Goal: Transaction & Acquisition: Purchase product/service

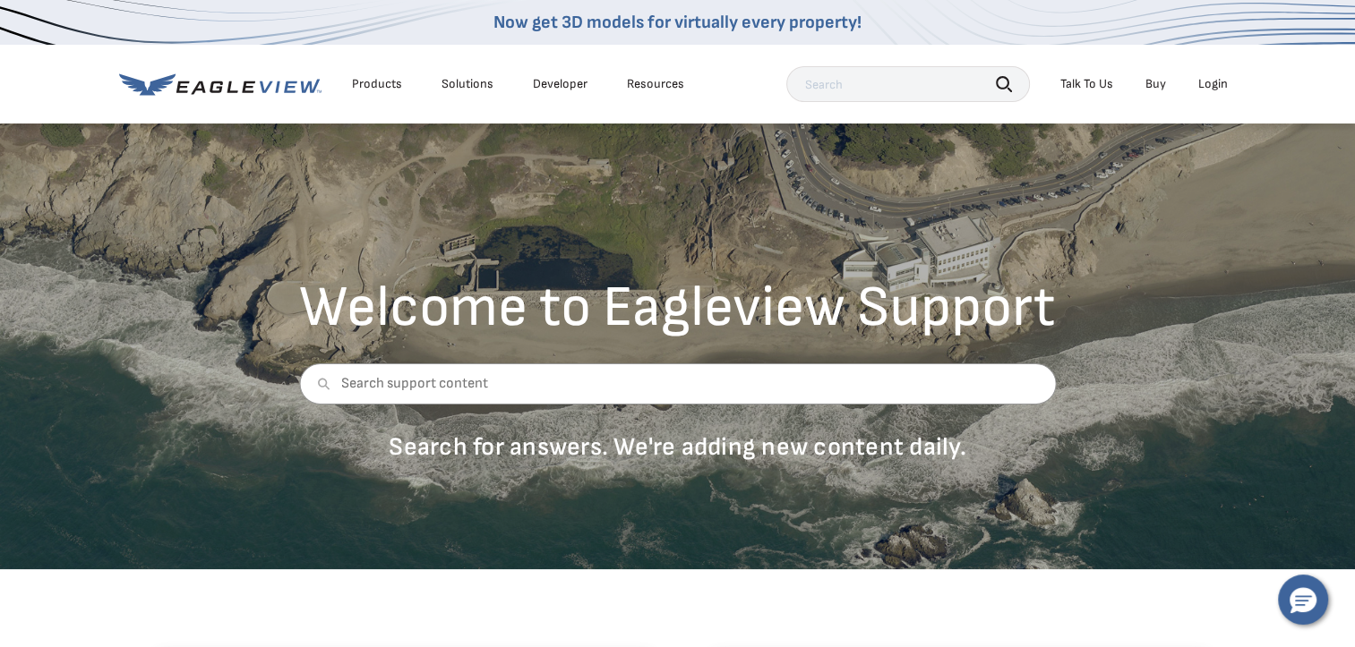
click at [1218, 84] on div "Login" at bounding box center [1213, 84] width 30 height 16
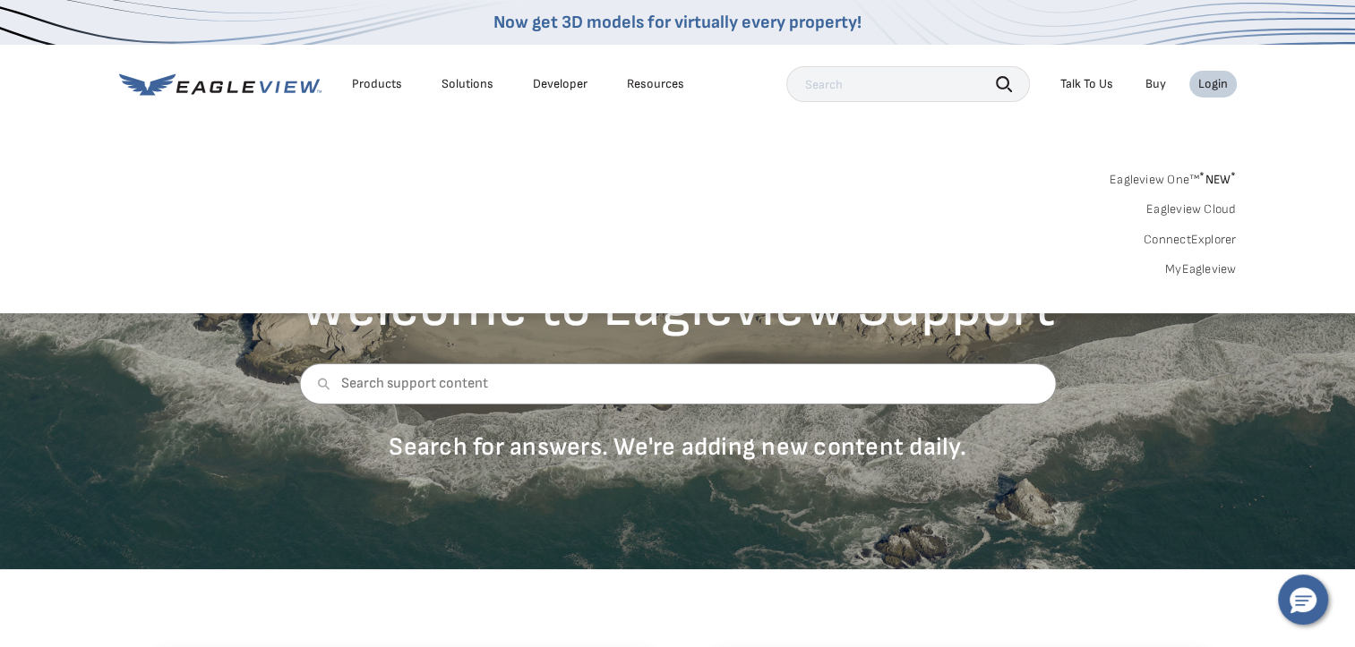
click at [1203, 87] on div "Login" at bounding box center [1213, 84] width 30 height 16
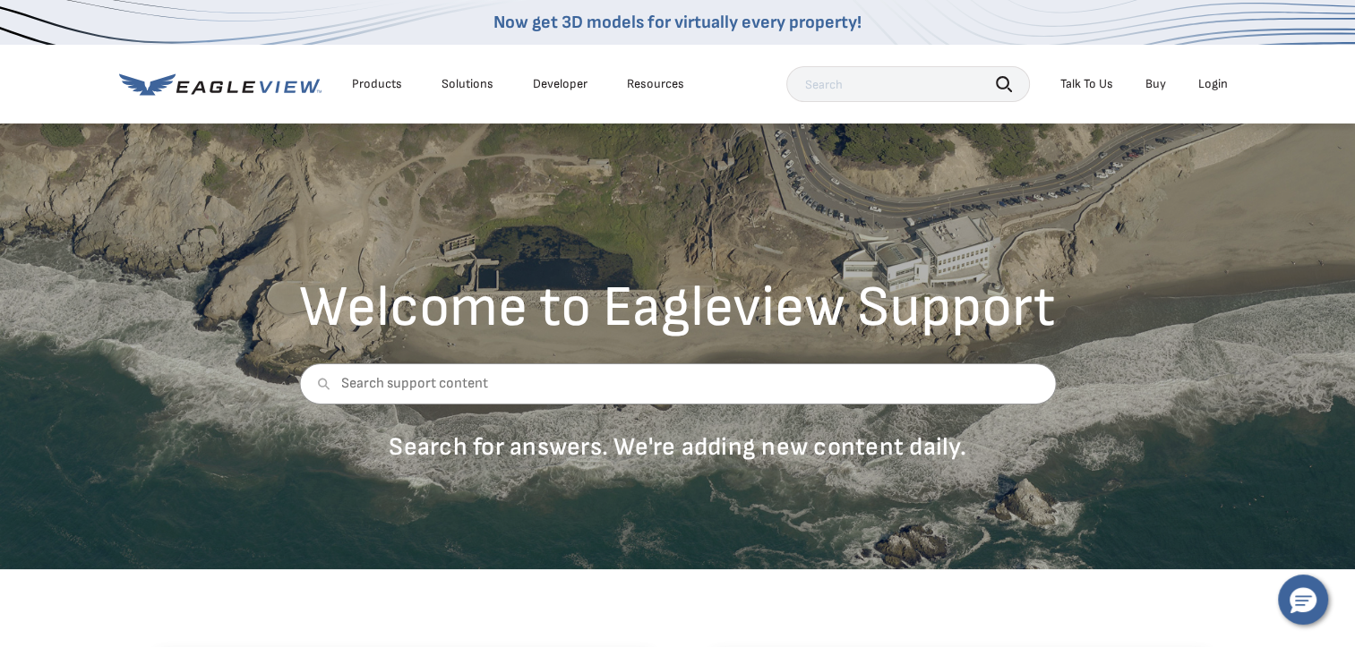
click at [1203, 87] on div "Login" at bounding box center [1213, 84] width 30 height 16
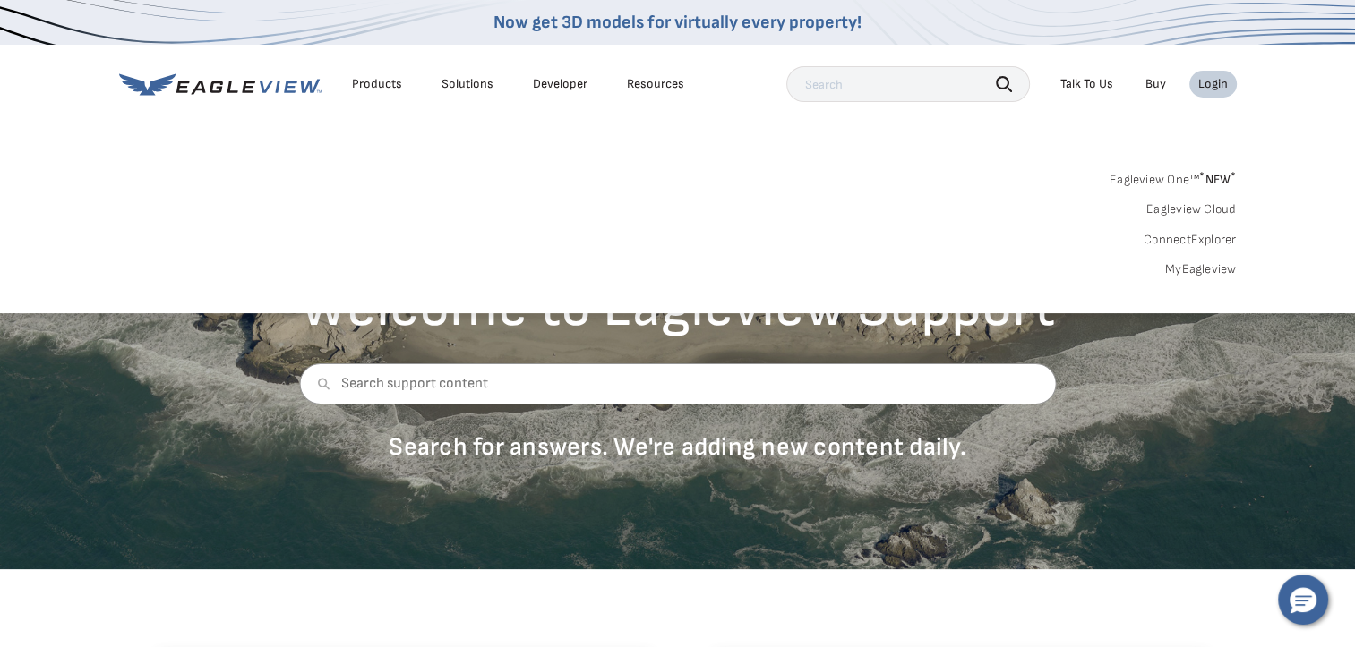
click at [1158, 177] on link "Eagleview One™ * NEW *" at bounding box center [1172, 177] width 127 height 21
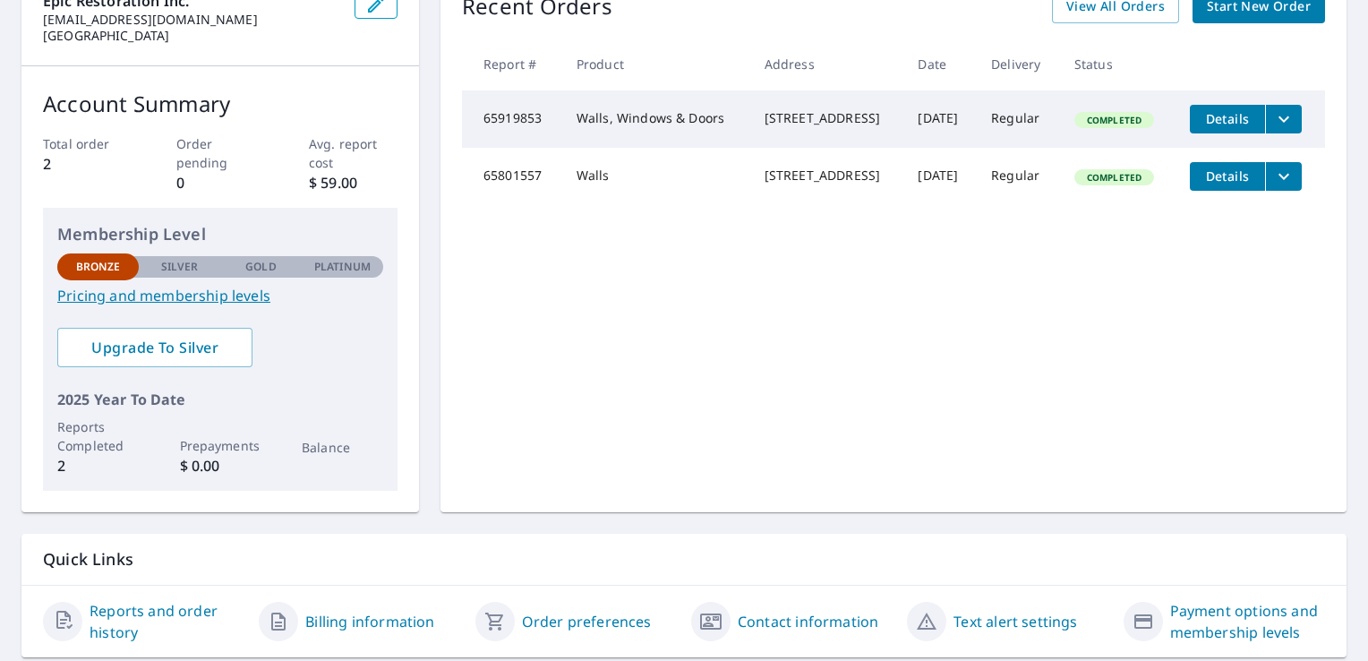
scroll to position [25, 0]
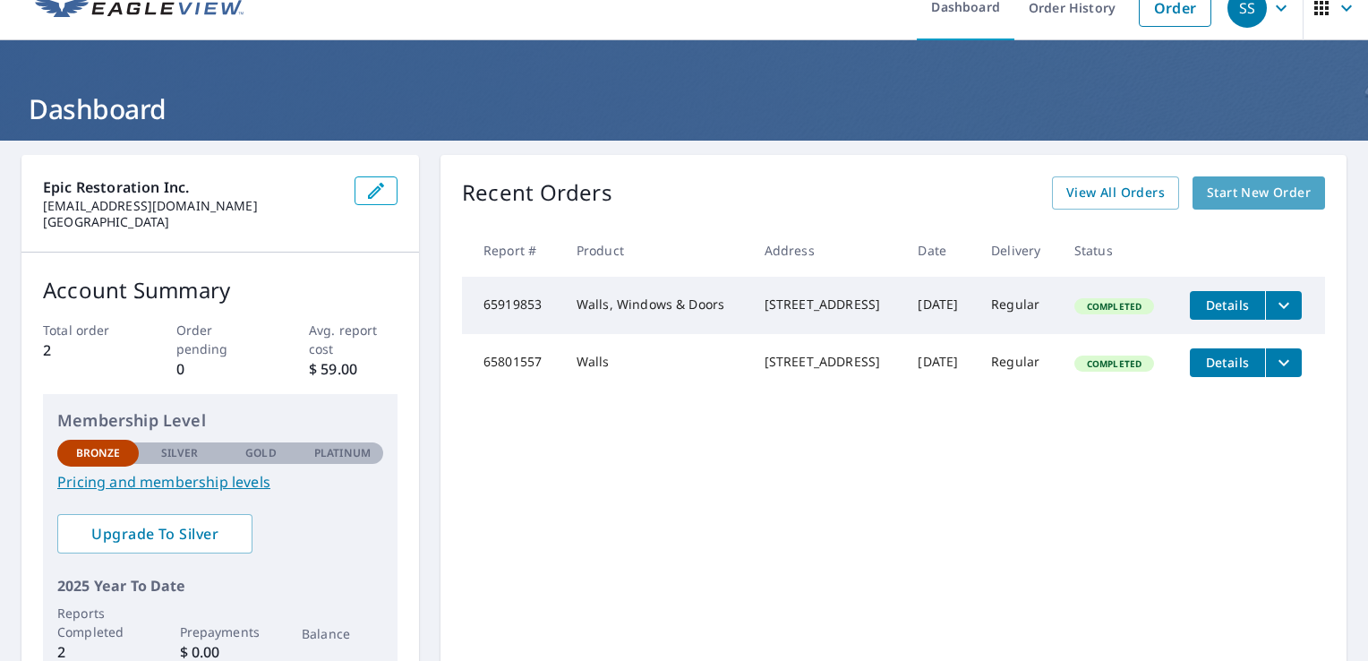
click at [1233, 188] on span "Start New Order" at bounding box center [1259, 193] width 104 height 22
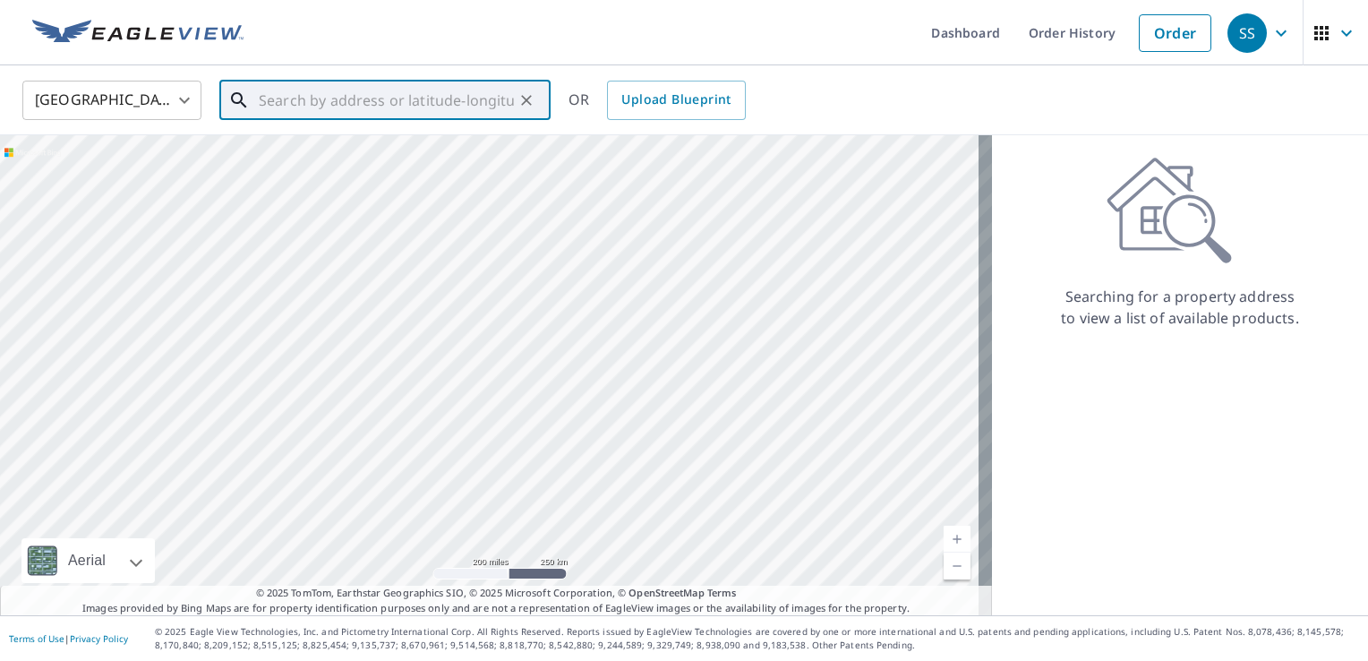
click at [373, 100] on input "text" at bounding box center [386, 100] width 255 height 50
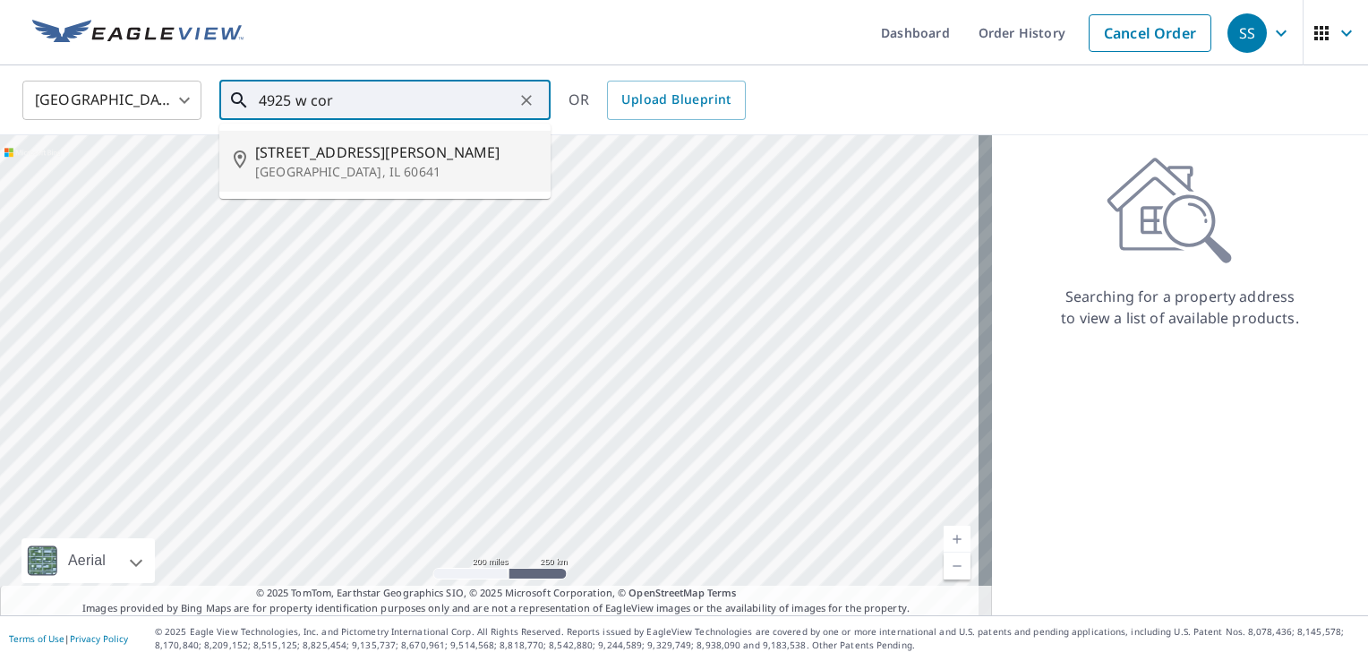
click at [355, 172] on p "Chicago, IL 60641" at bounding box center [395, 172] width 281 height 18
type input "4925 W Cornelia Ave Chicago, IL 60641"
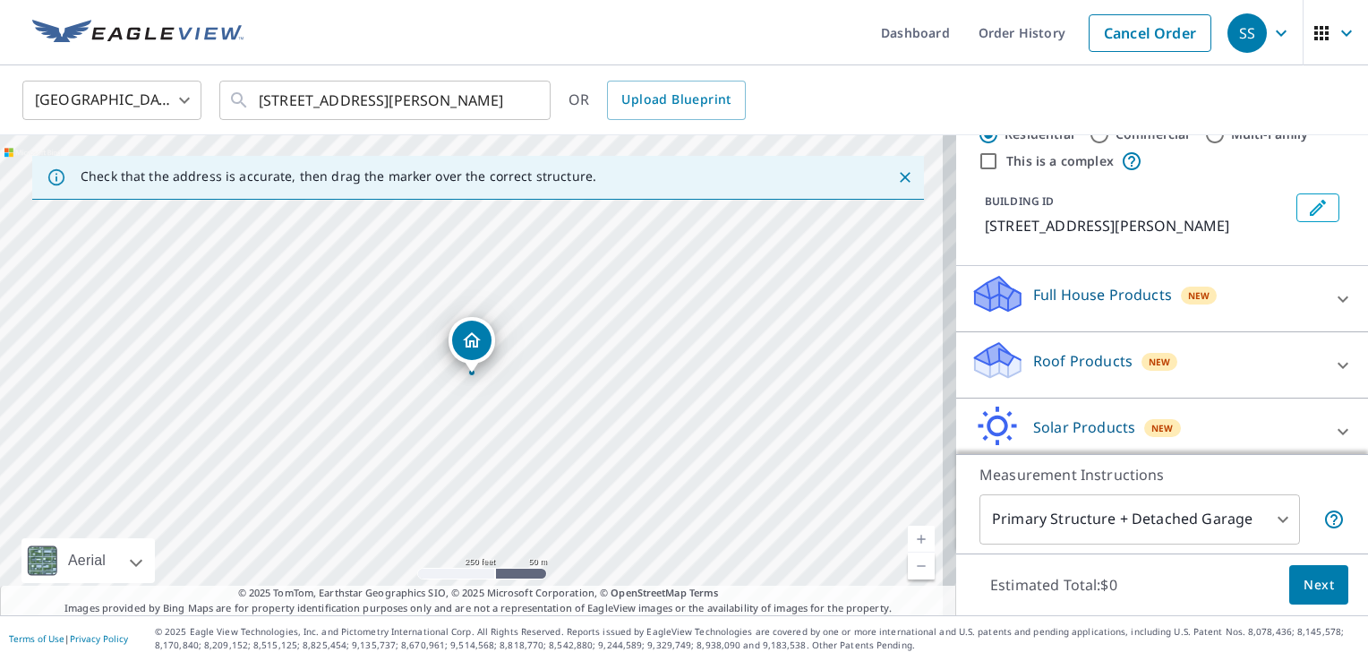
scroll to position [53, 0]
click at [1332, 364] on icon at bounding box center [1342, 366] width 21 height 21
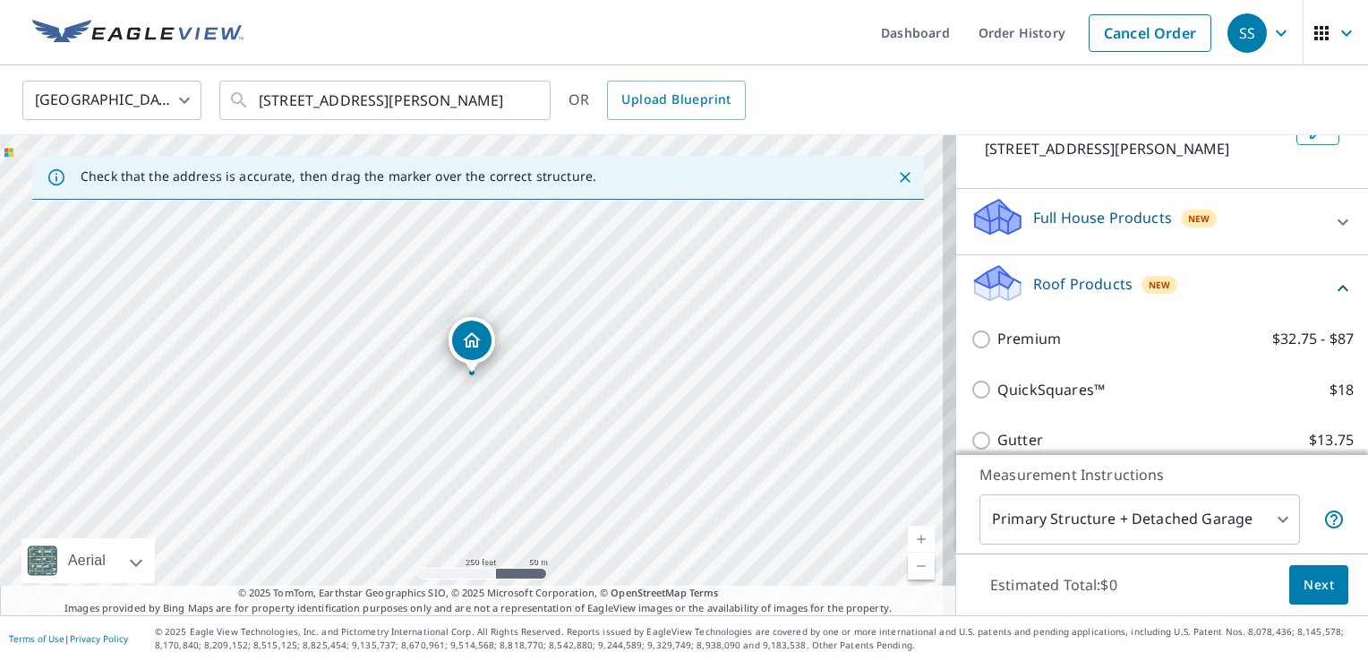
scroll to position [126, 0]
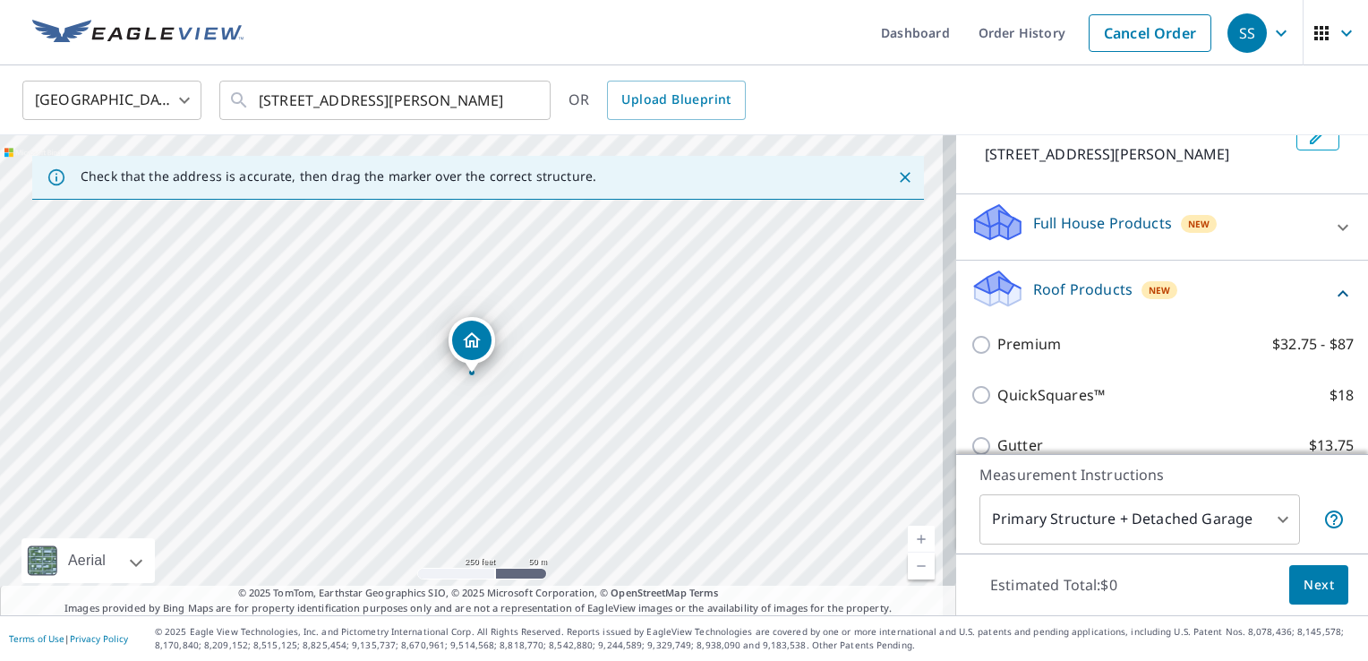
click at [1332, 295] on icon at bounding box center [1342, 293] width 21 height 21
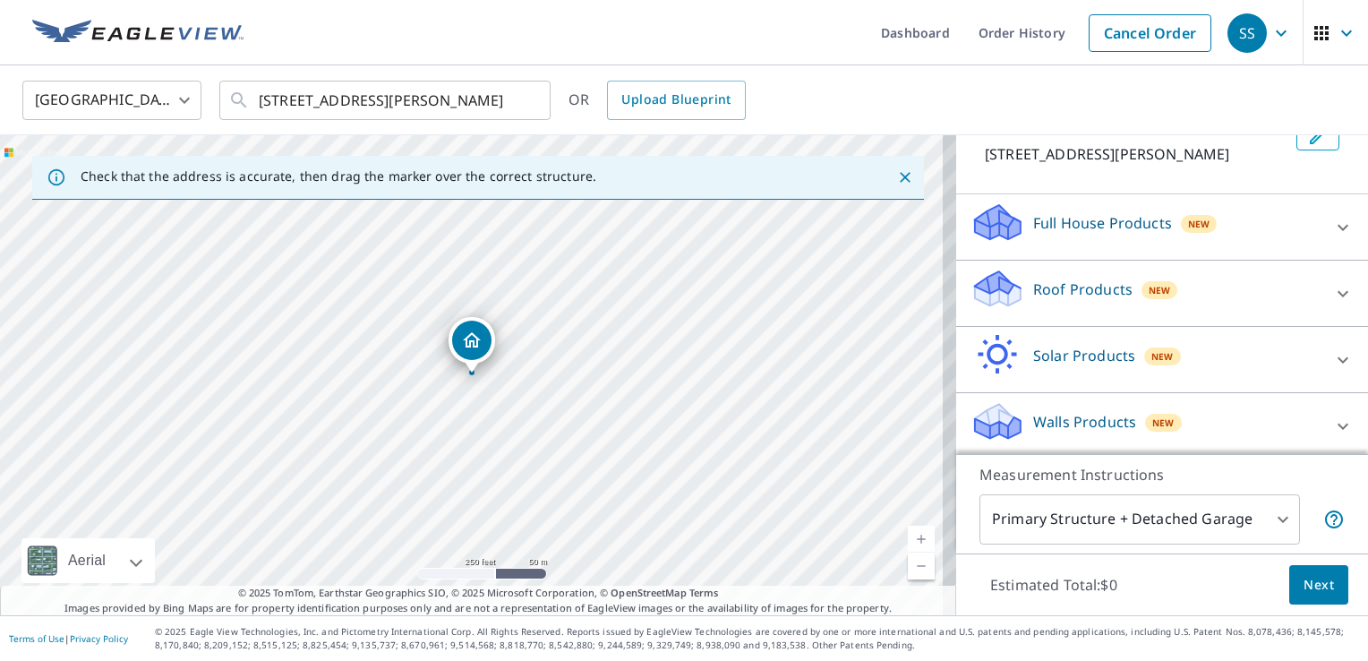
click at [1332, 224] on icon at bounding box center [1342, 227] width 21 height 21
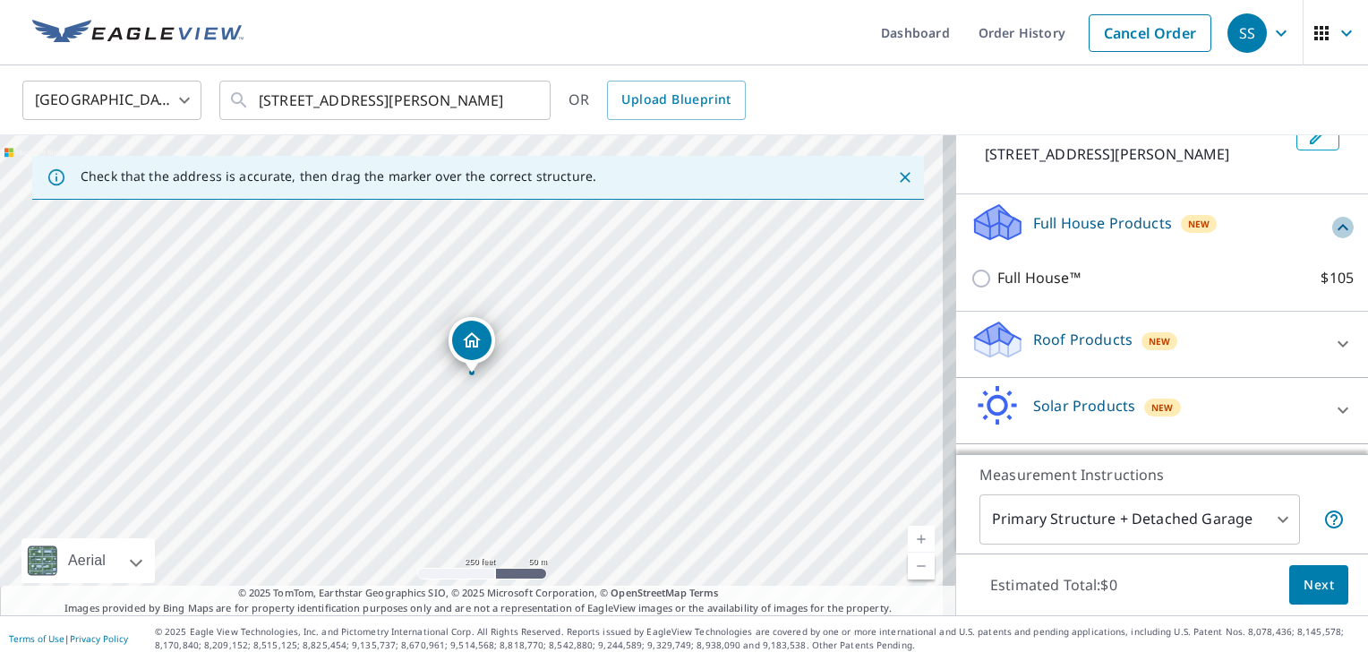
click at [1338, 224] on icon at bounding box center [1343, 227] width 11 height 6
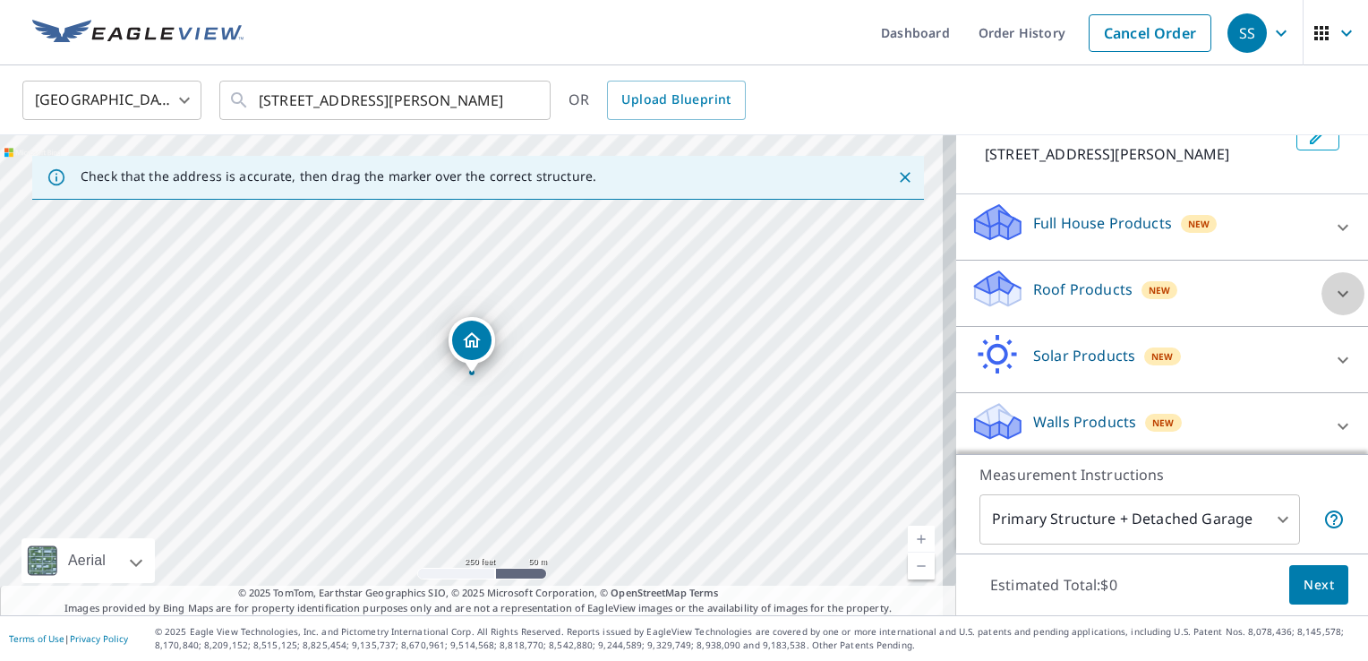
click at [1332, 295] on icon at bounding box center [1342, 293] width 21 height 21
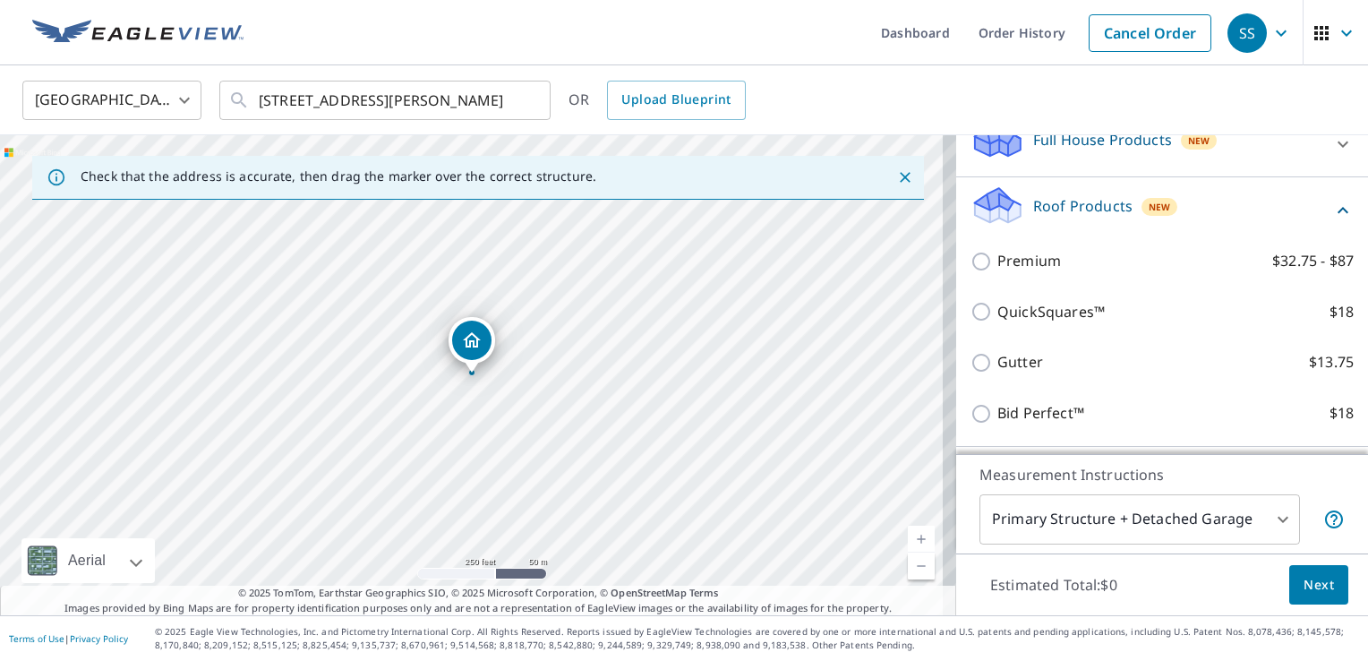
scroll to position [222, 0]
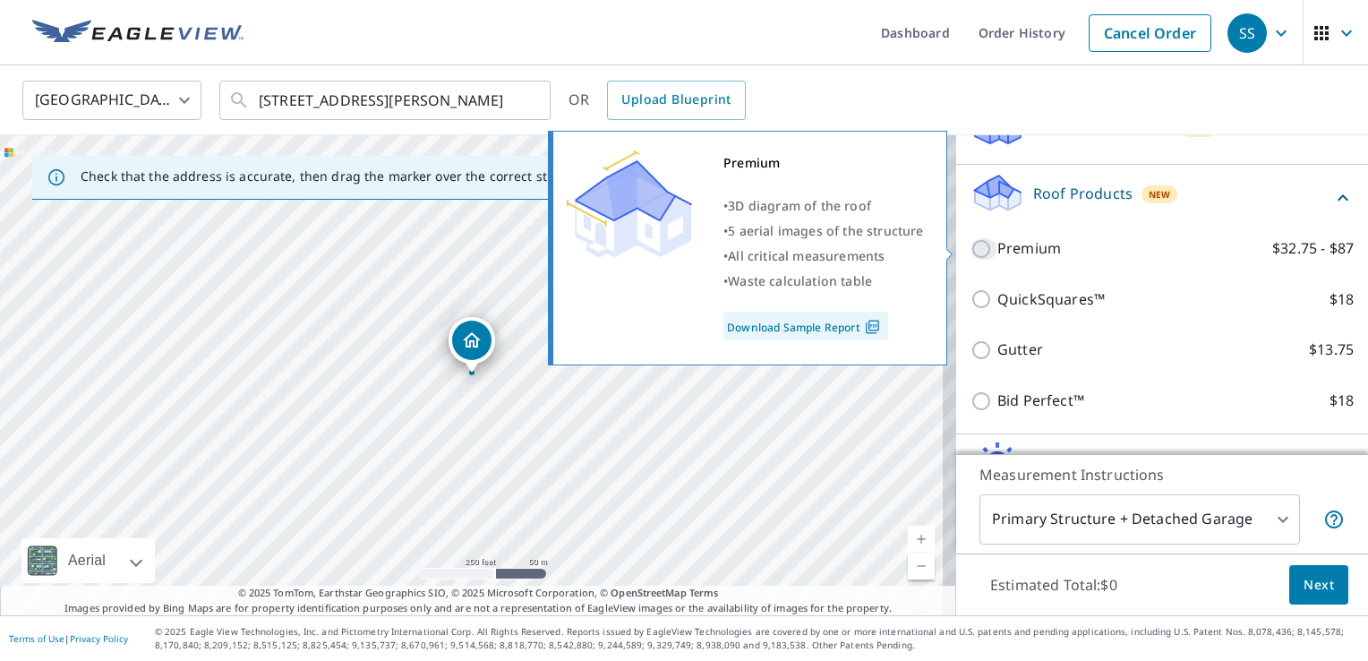
click at [971, 248] on input "Premium $32.75 - $87" at bounding box center [984, 248] width 27 height 21
checkbox input "true"
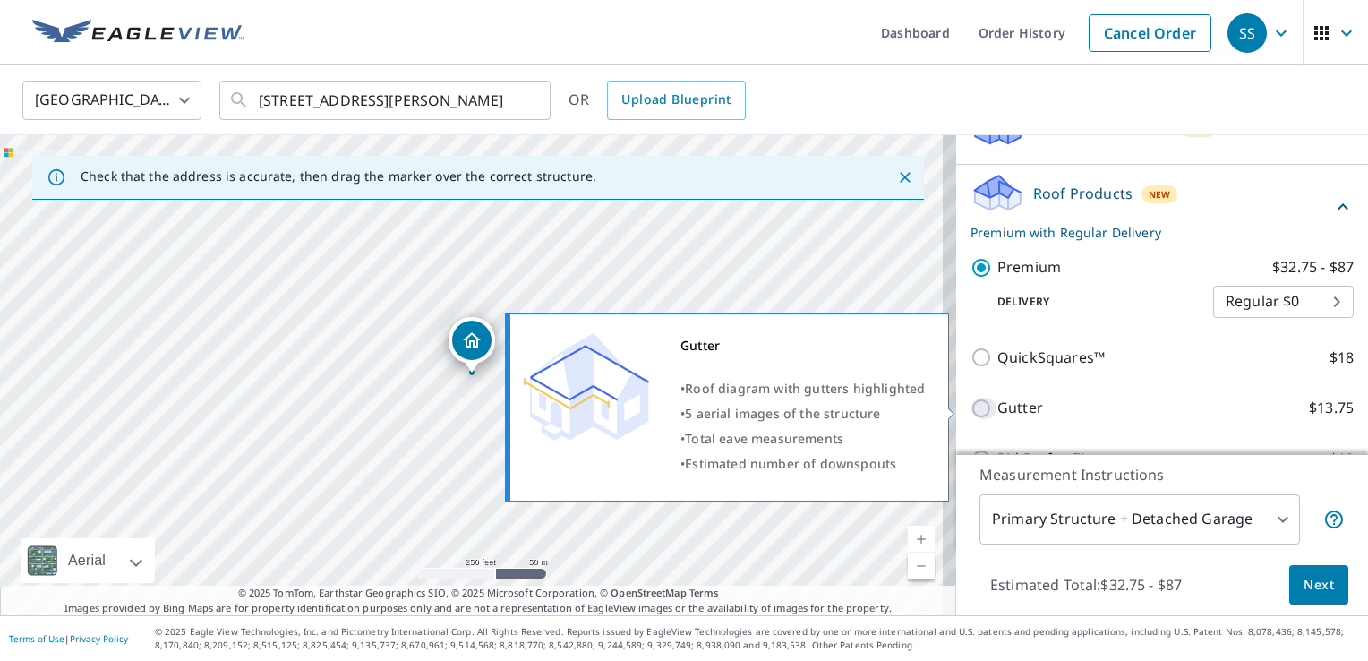
click at [971, 405] on input "Gutter $13.75" at bounding box center [984, 408] width 27 height 21
checkbox input "true"
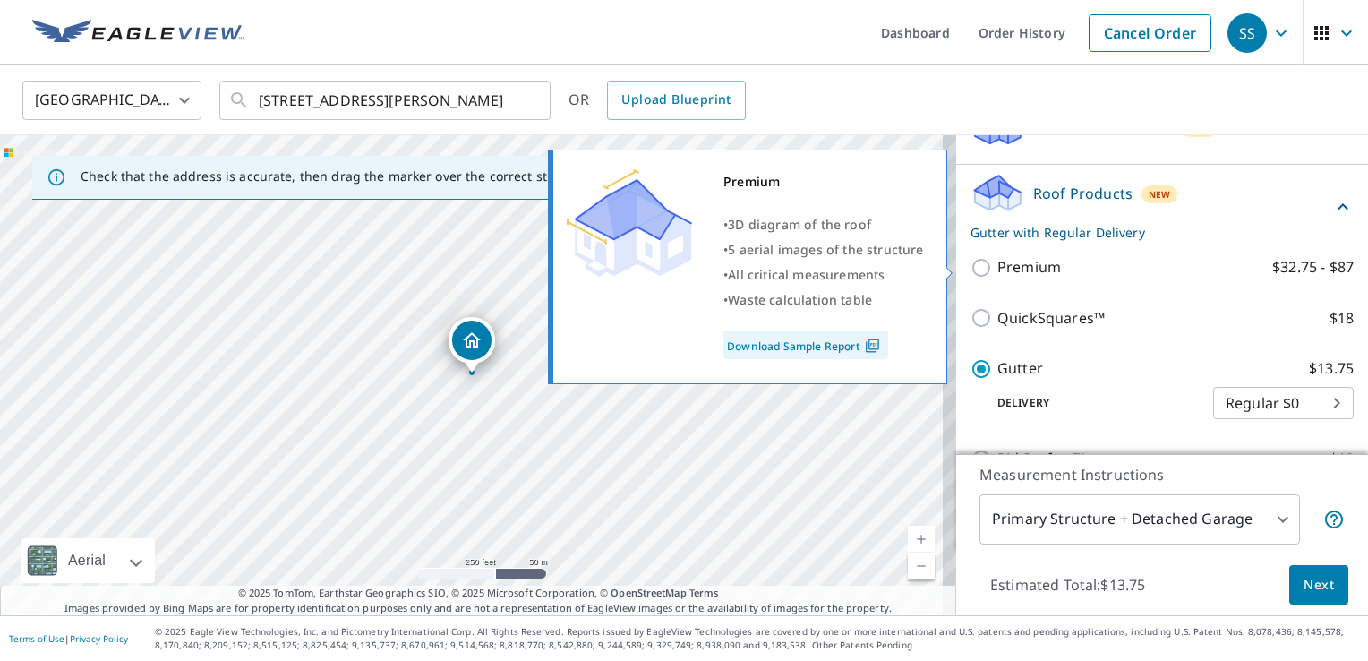
click at [971, 272] on input "Premium $32.75 - $87" at bounding box center [984, 267] width 27 height 21
checkbox input "true"
checkbox input "false"
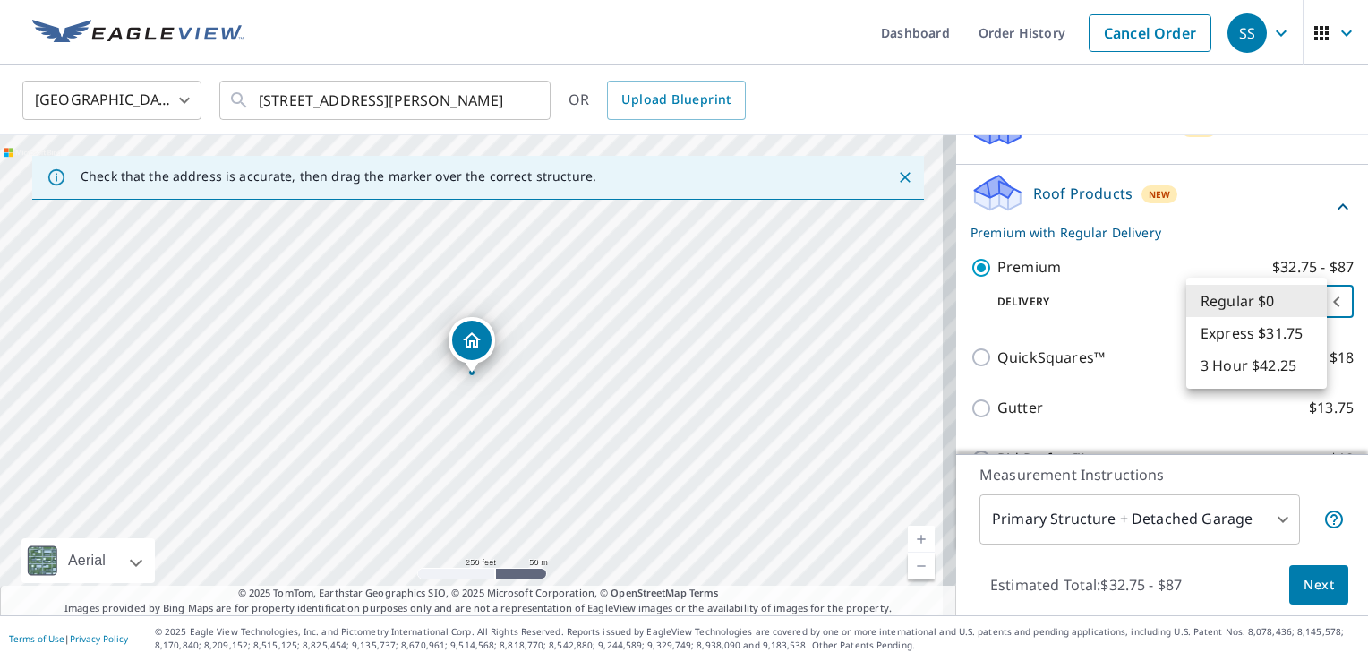
click at [1306, 303] on body "SS SS Dashboard Order History Cancel Order SS United States US ​ 4925 W Corneli…" at bounding box center [684, 330] width 1368 height 661
click at [1305, 303] on li "Regular $0" at bounding box center [1256, 301] width 141 height 32
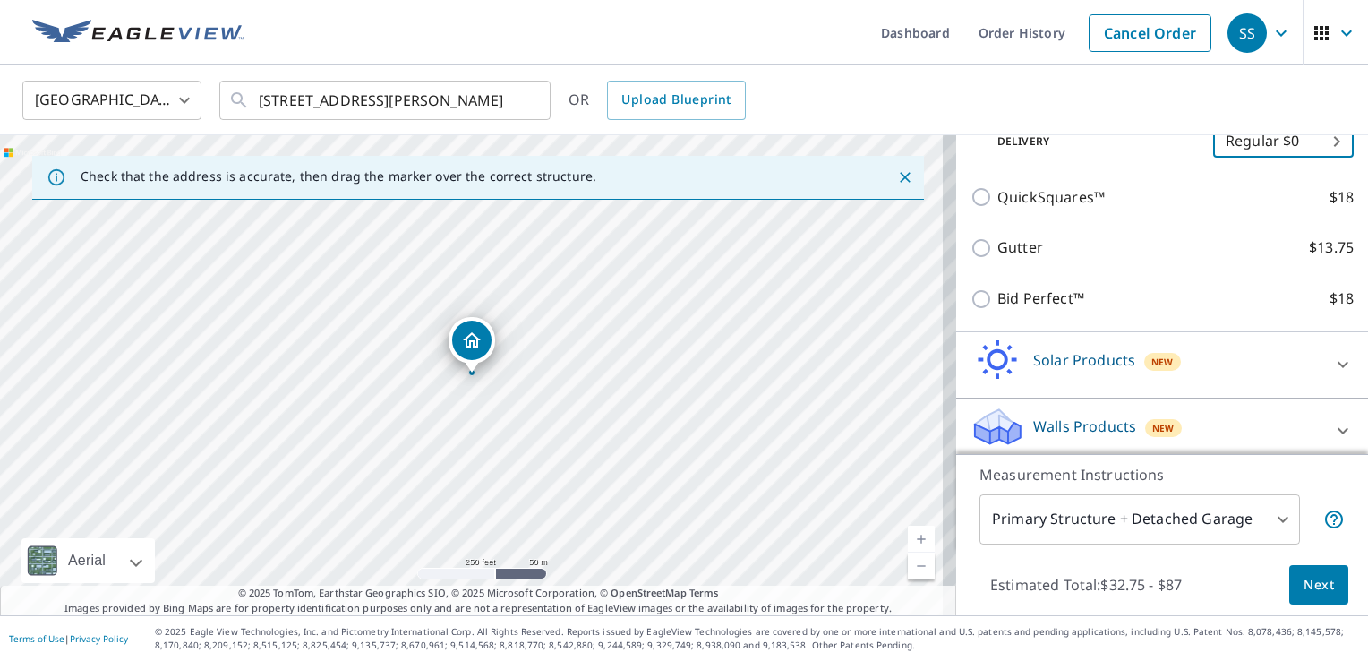
scroll to position [390, 0]
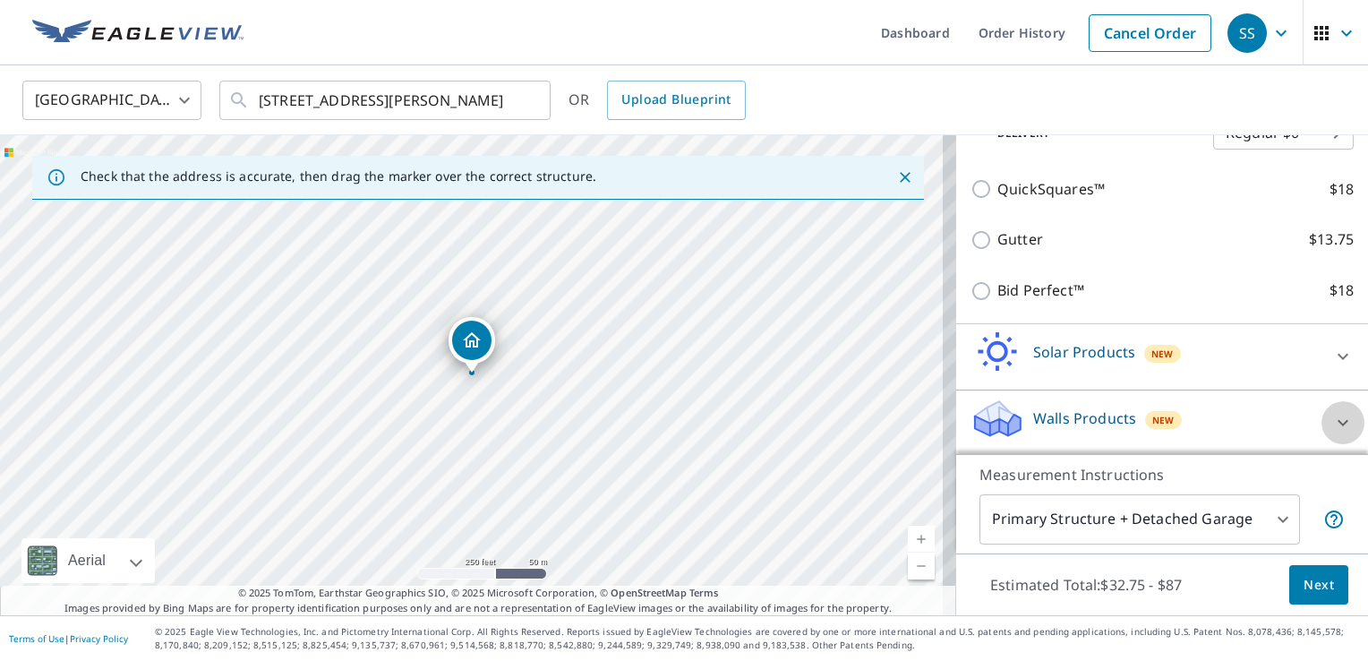
click at [1338, 424] on icon at bounding box center [1343, 423] width 11 height 6
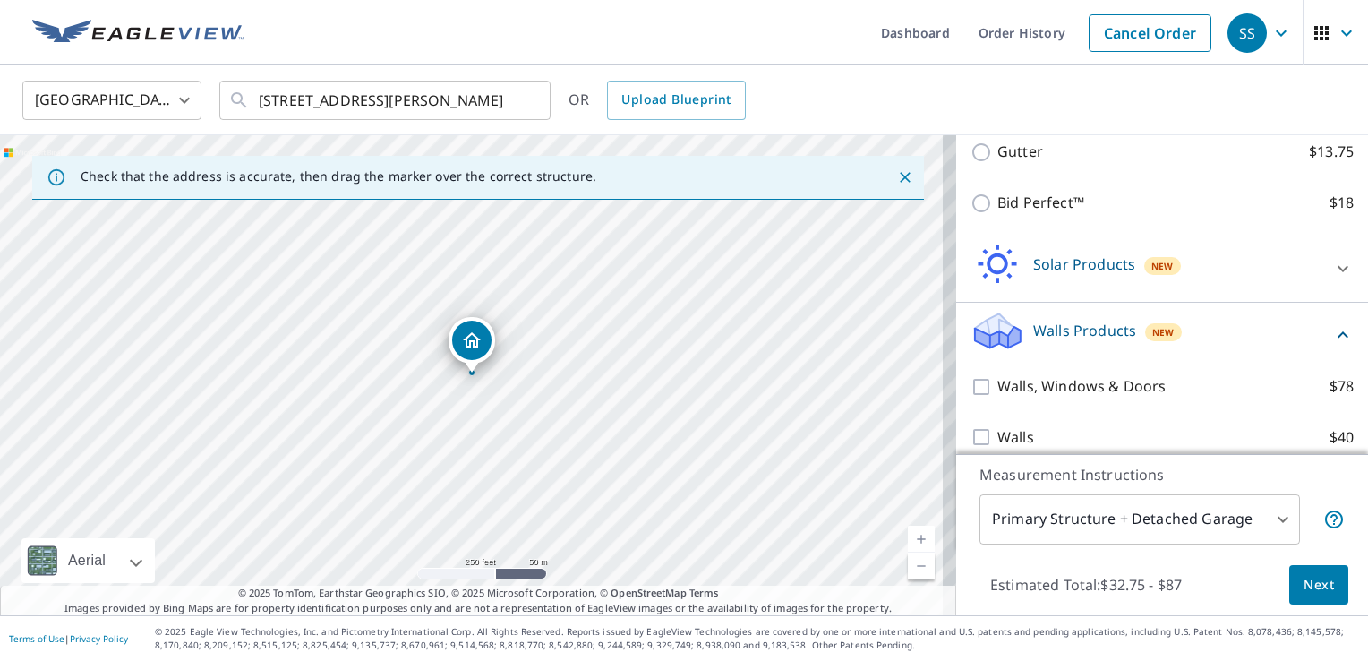
scroll to position [492, 0]
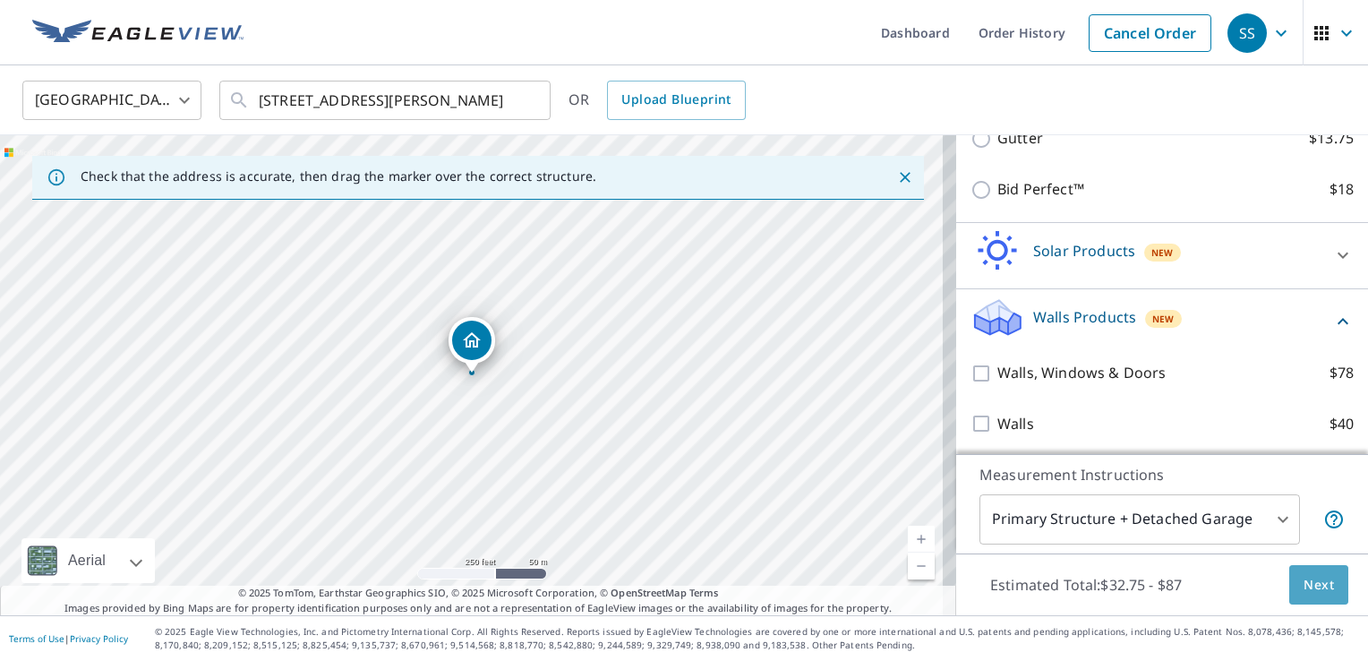
click at [1304, 593] on span "Next" at bounding box center [1319, 585] width 30 height 22
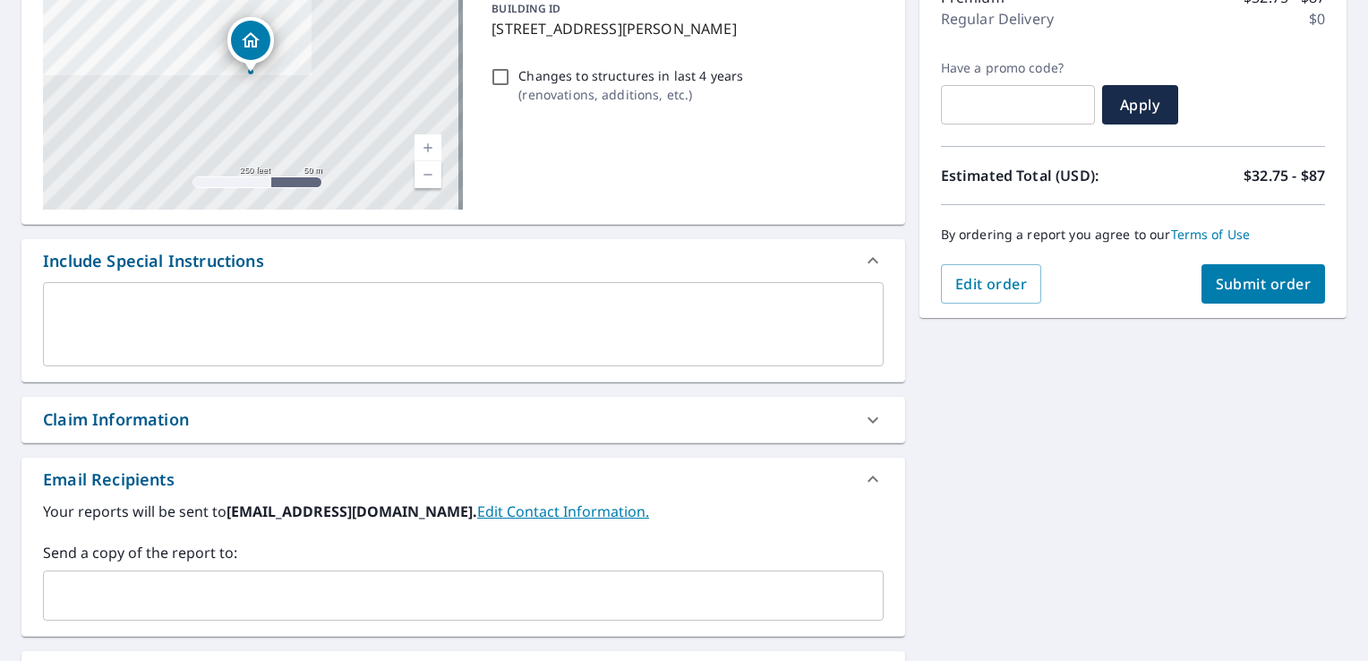
scroll to position [249, 0]
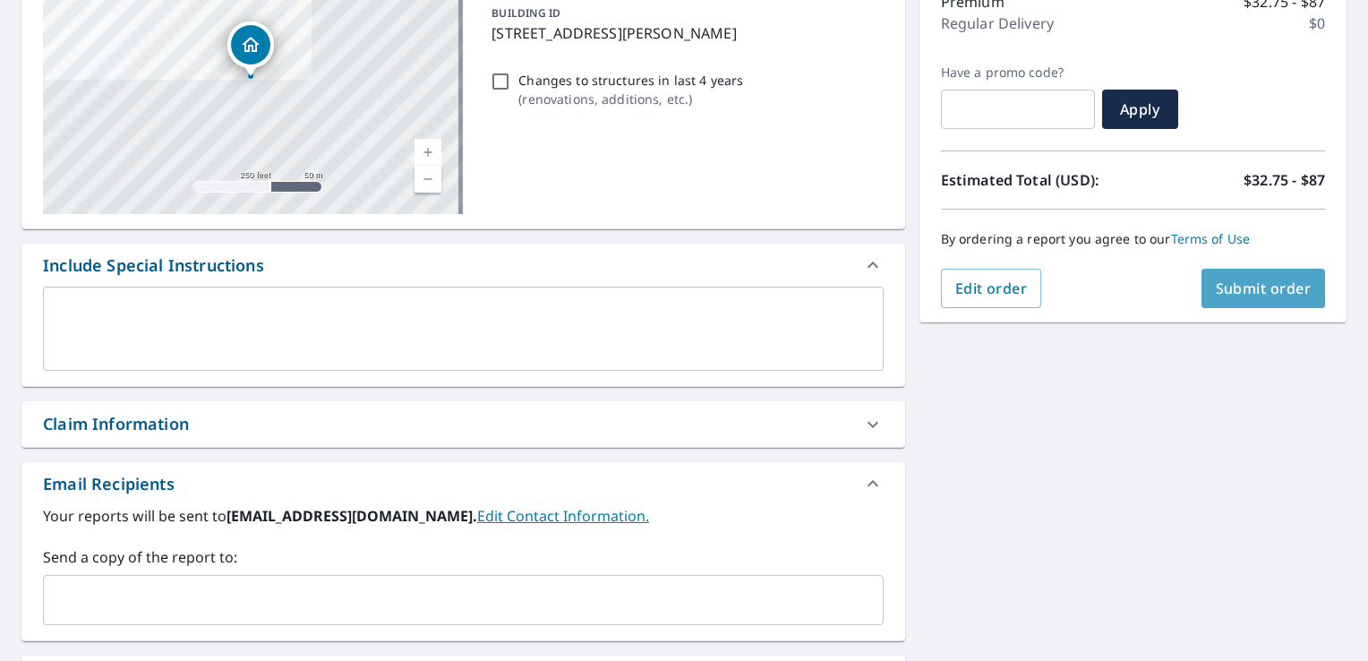
click at [1214, 298] on button "Submit order" at bounding box center [1264, 288] width 124 height 39
